Goal: Transaction & Acquisition: Book appointment/travel/reservation

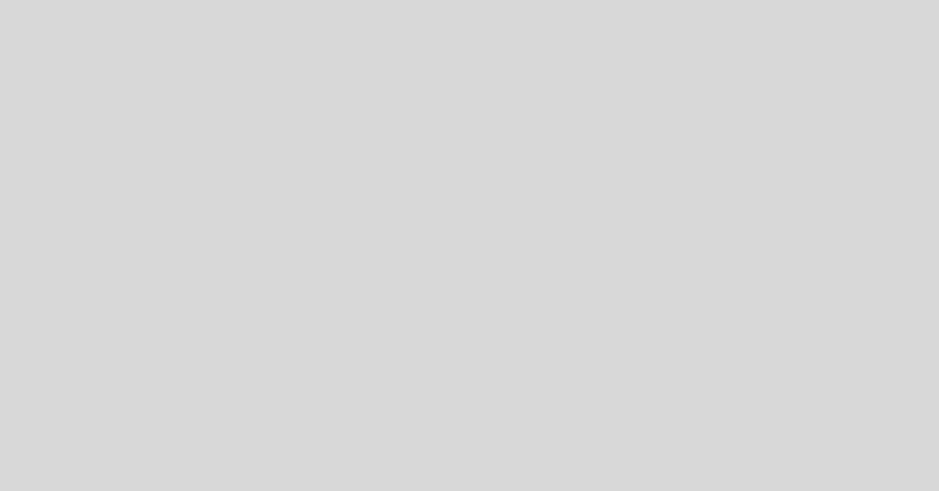
select select "es"
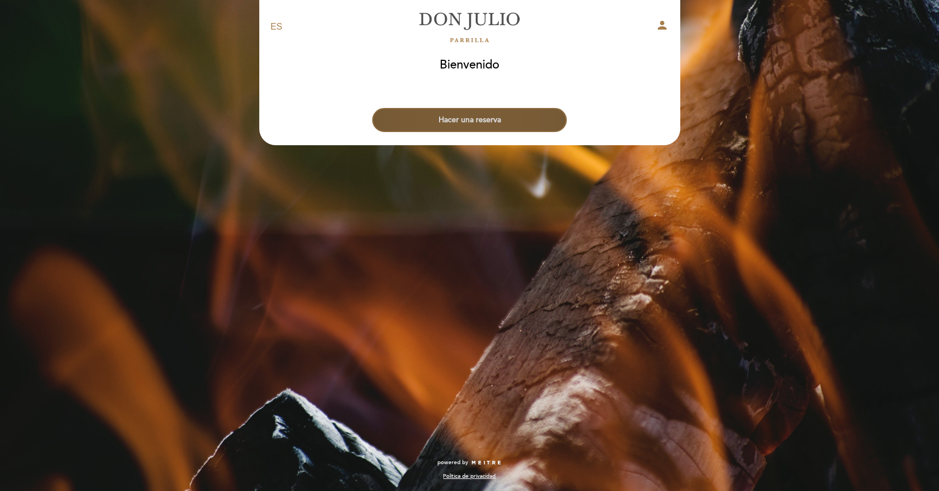
click at [499, 118] on button "Hacer una reserva" at bounding box center [469, 120] width 195 height 24
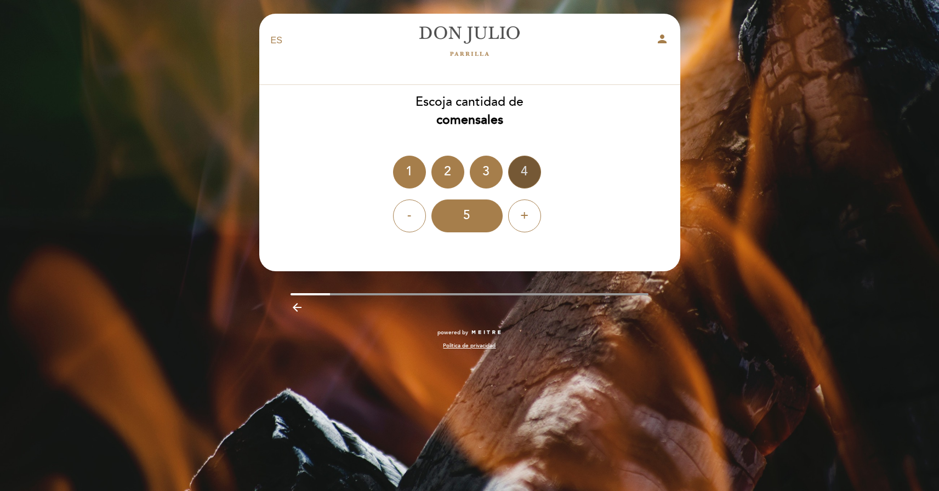
click at [524, 168] on div "4" at bounding box center [524, 172] width 33 height 33
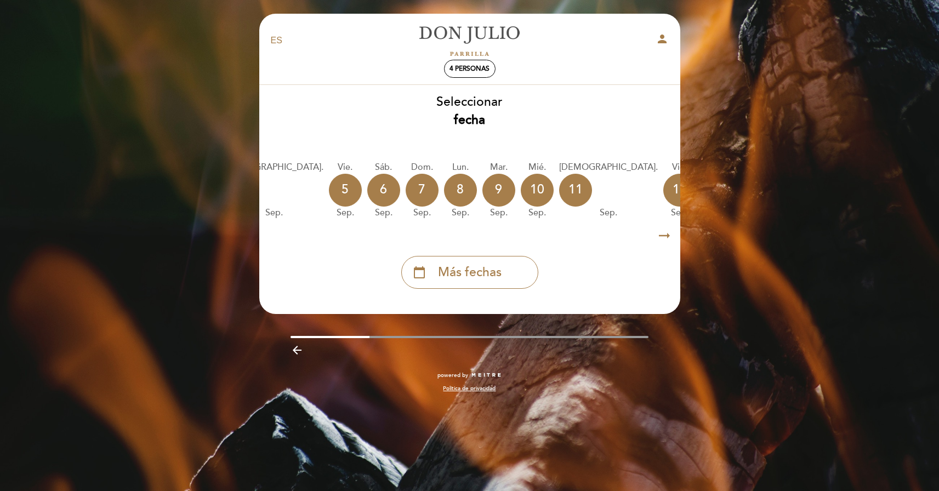
scroll to position [0, 213]
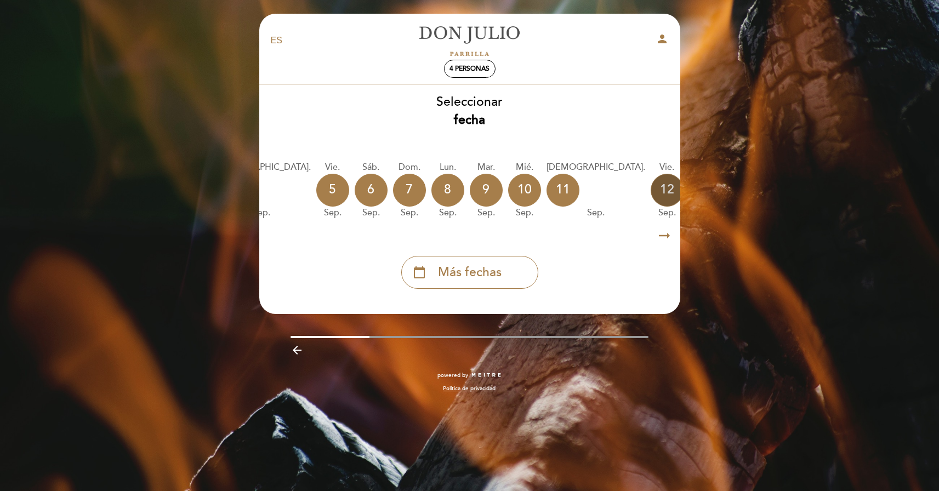
click at [651, 194] on div "12" at bounding box center [667, 190] width 33 height 33
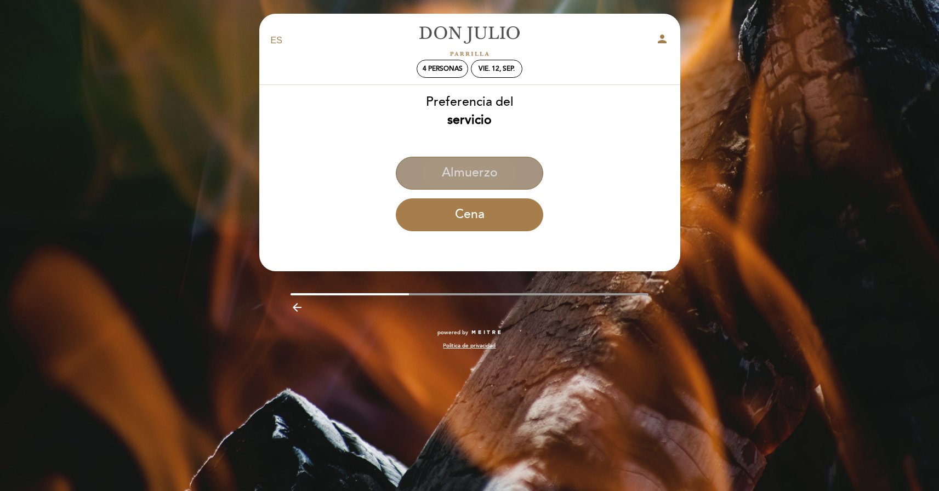
click at [490, 171] on button "Almuerzo" at bounding box center [469, 173] width 147 height 33
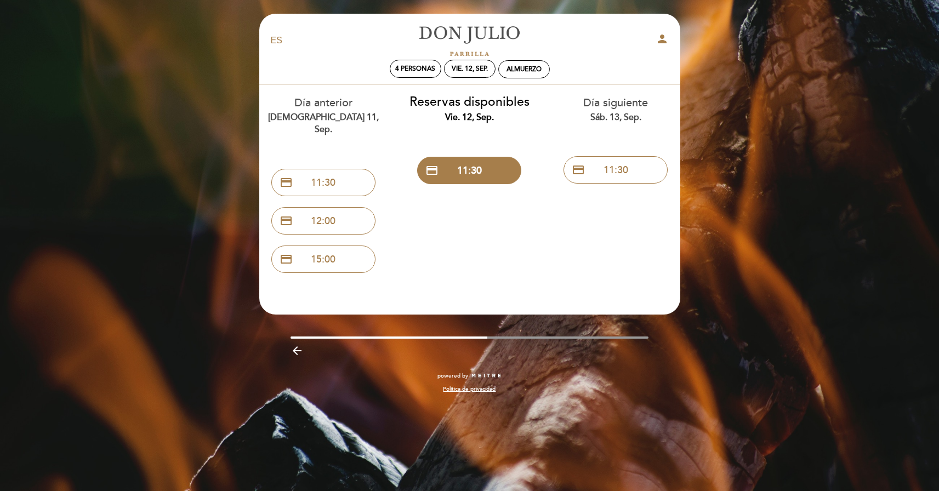
scroll to position [0, 0]
click at [386, 129] on div "Día anterior jue. 11, sep. credit_card 11:30 credit_card 12:00 credit_card 15:00" at bounding box center [324, 182] width 146 height 194
click at [329, 107] on div "Día anterior jue. 11, sep." at bounding box center [324, 115] width 130 height 41
click at [559, 124] on div "Día siguiente sáb. 13, sep. credit_card 11:30" at bounding box center [616, 137] width 146 height 104
click at [300, 344] on icon "arrow_backward" at bounding box center [297, 350] width 13 height 13
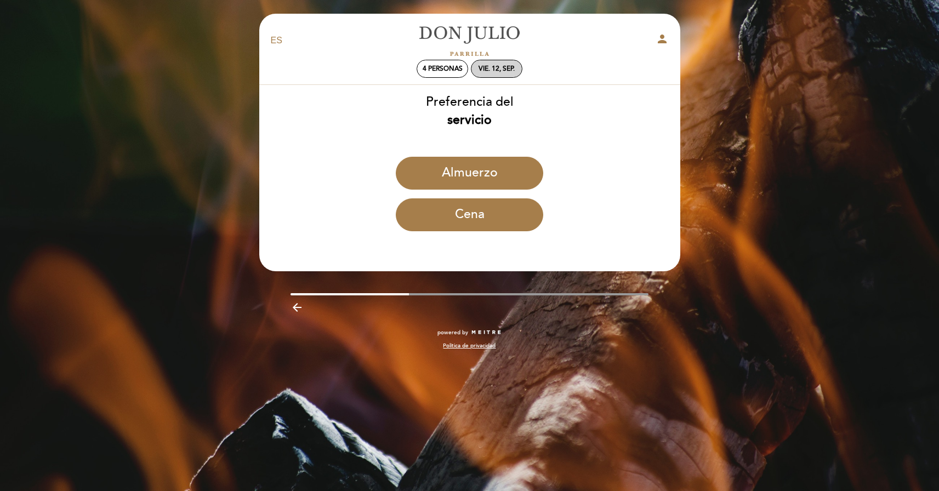
click at [491, 71] on div "vie. 12, sep." at bounding box center [497, 69] width 36 height 8
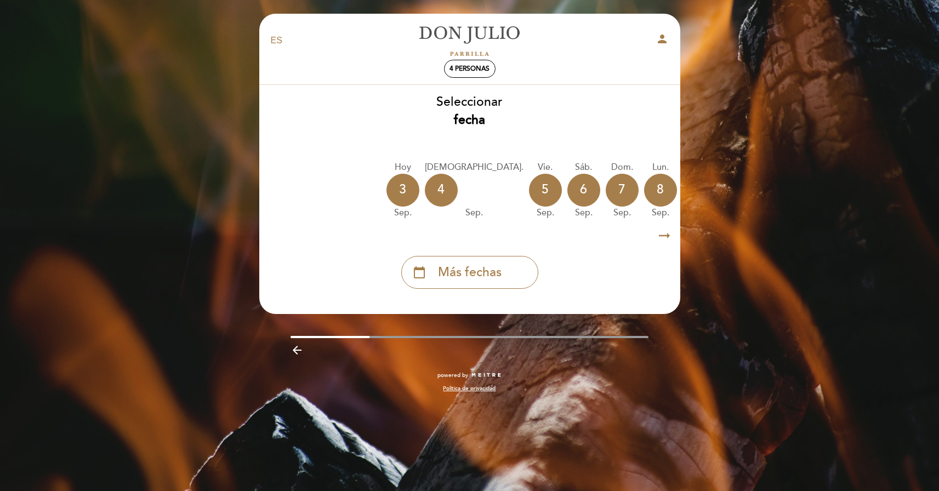
click at [721, 193] on div "10" at bounding box center [737, 190] width 33 height 33
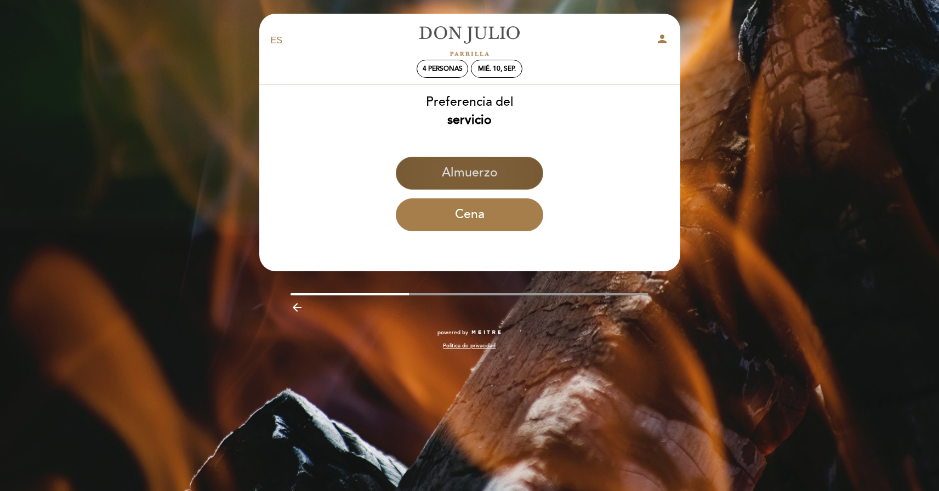
click at [505, 175] on button "Almuerzo" at bounding box center [469, 173] width 147 height 33
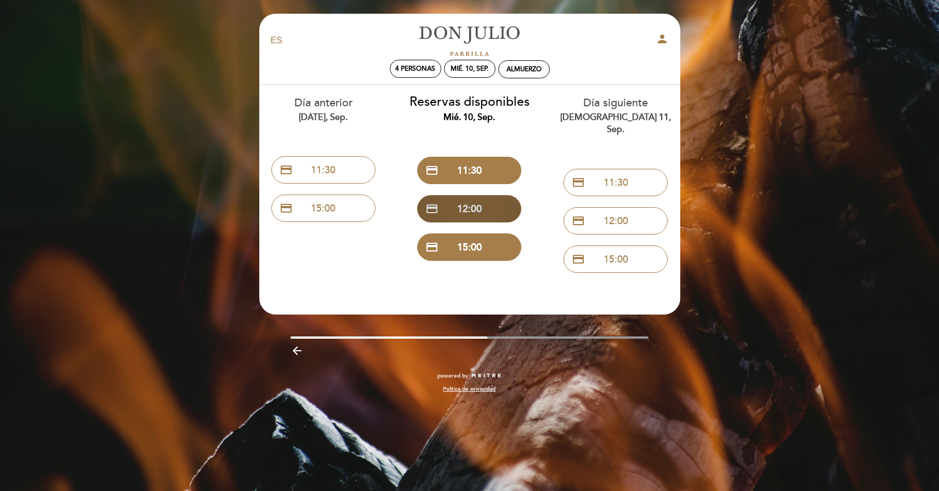
click at [489, 207] on button "credit_card 12:00" at bounding box center [469, 208] width 104 height 27
